Goal: Find contact information: Find contact information

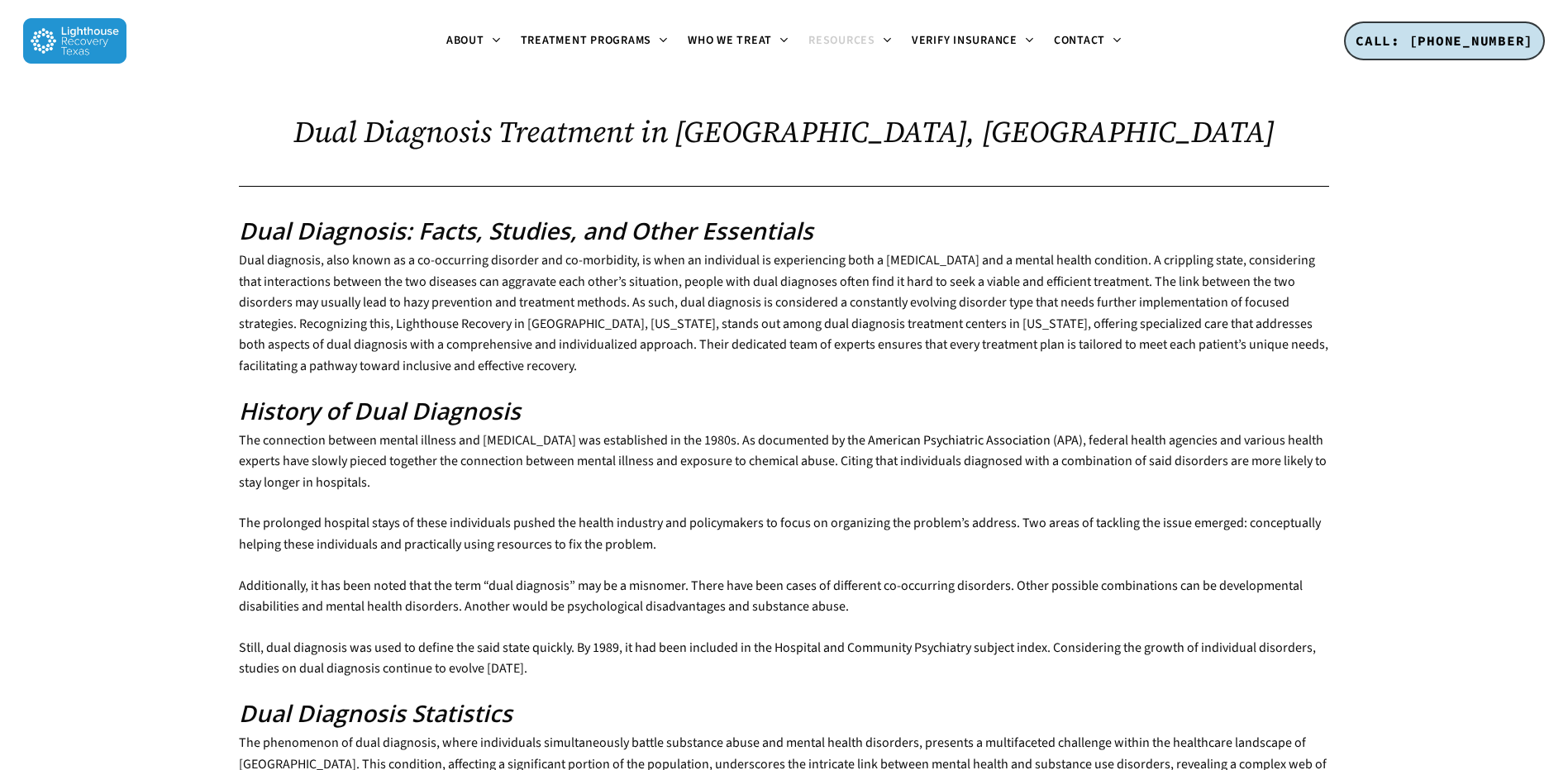
click at [66, 46] on img at bounding box center [75, 41] width 103 height 45
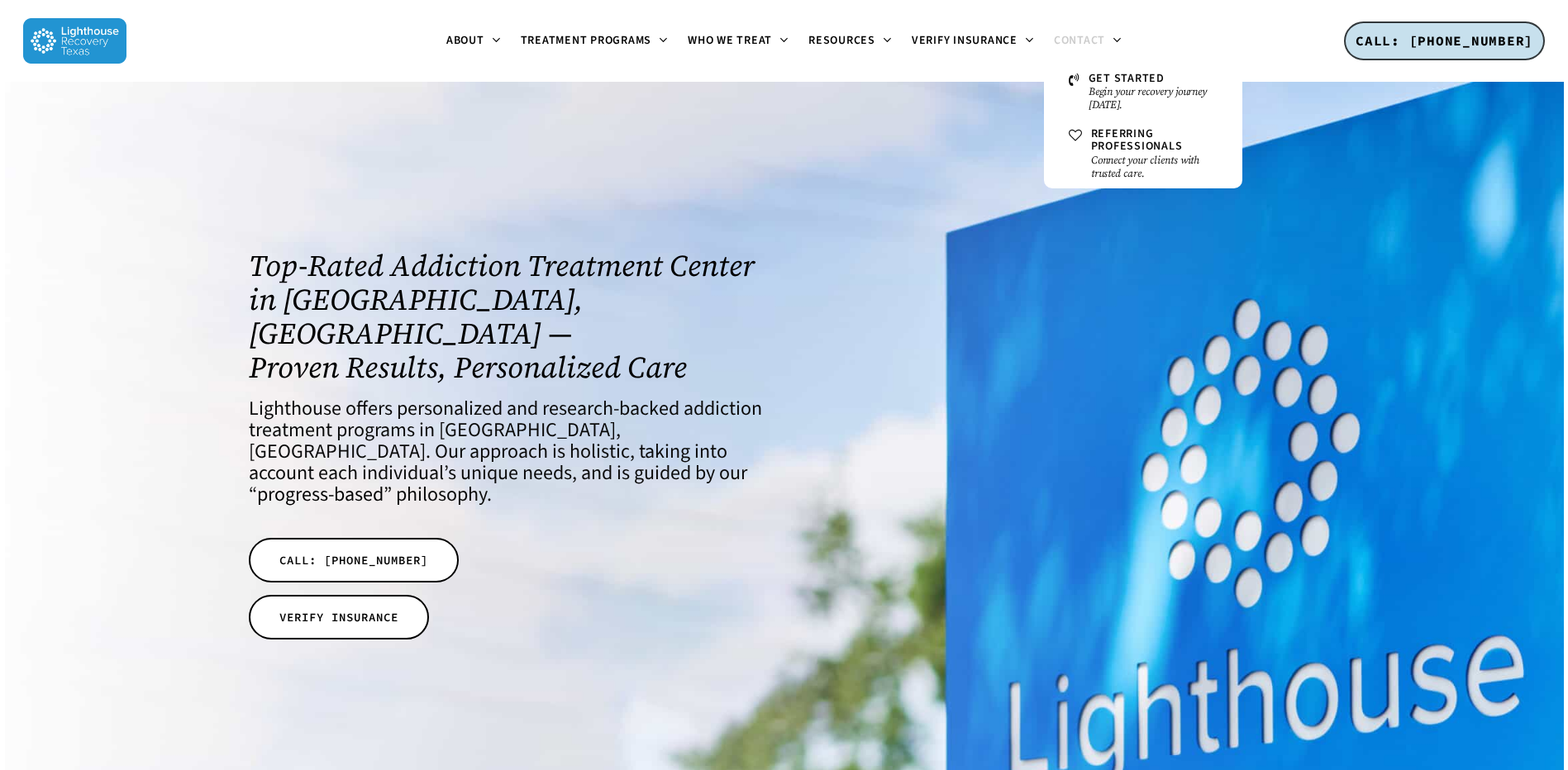
click at [1094, 37] on span "Contact" at bounding box center [1079, 40] width 51 height 17
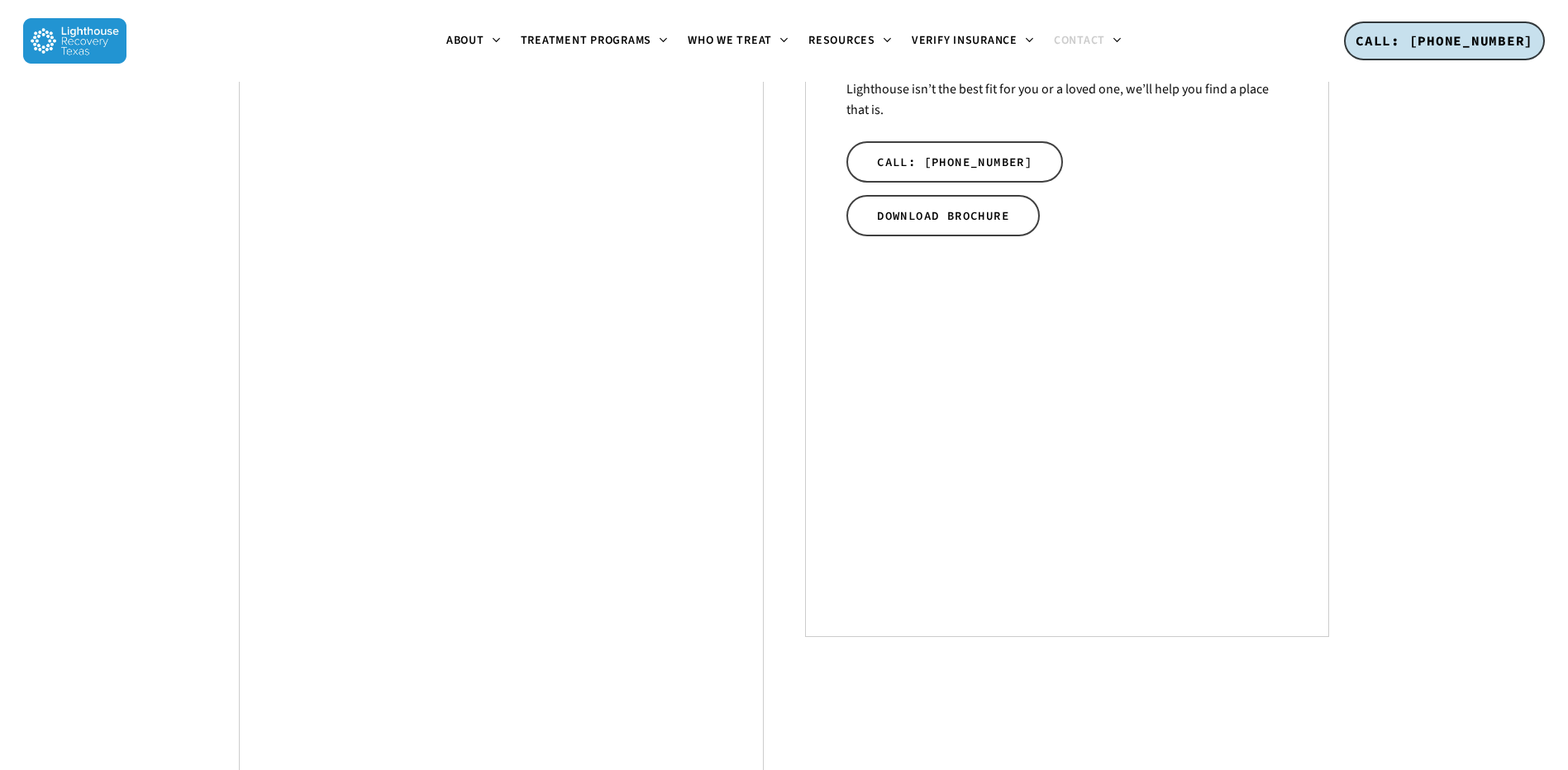
scroll to position [997, 0]
